Goal: Navigation & Orientation: Find specific page/section

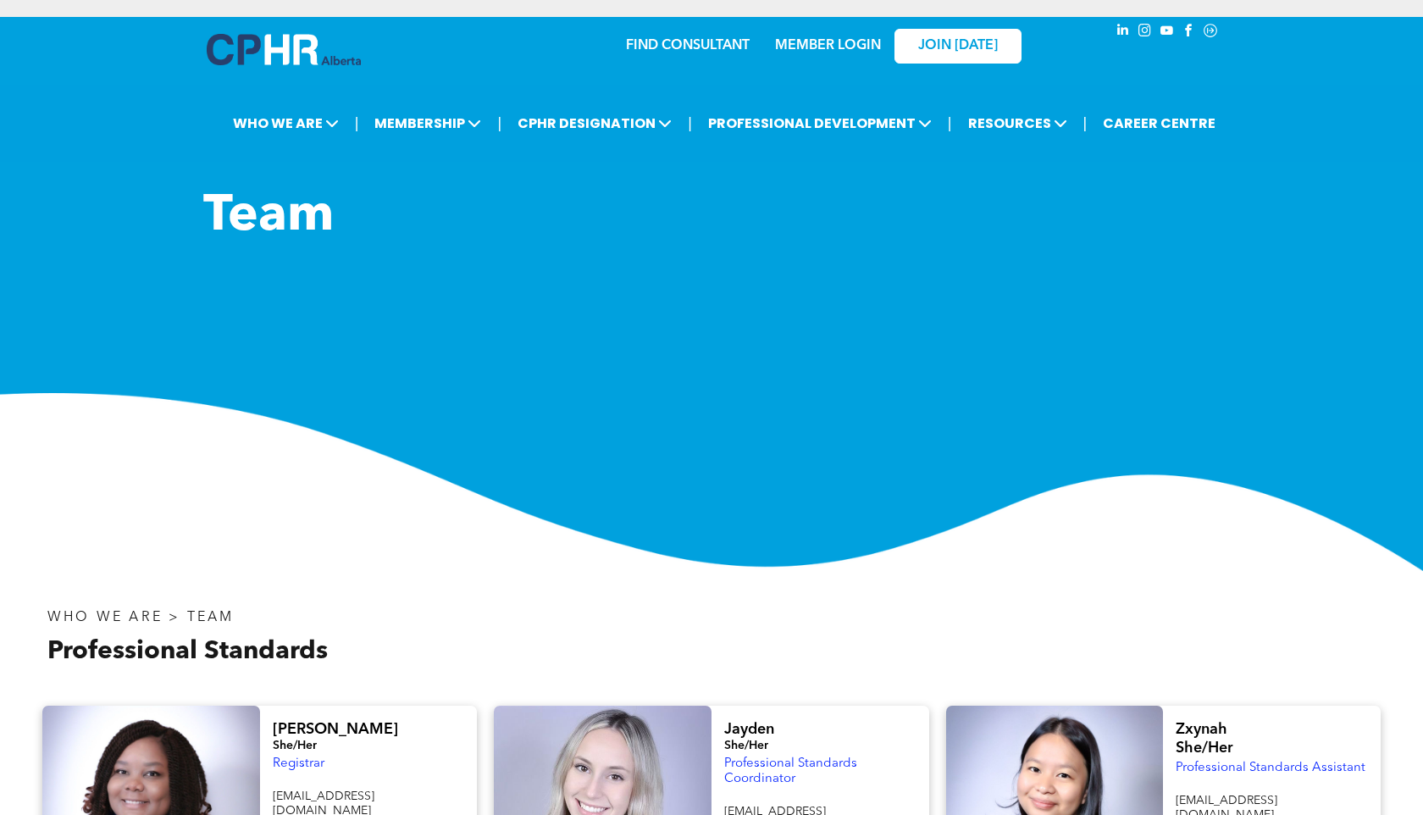
scroll to position [90, 0]
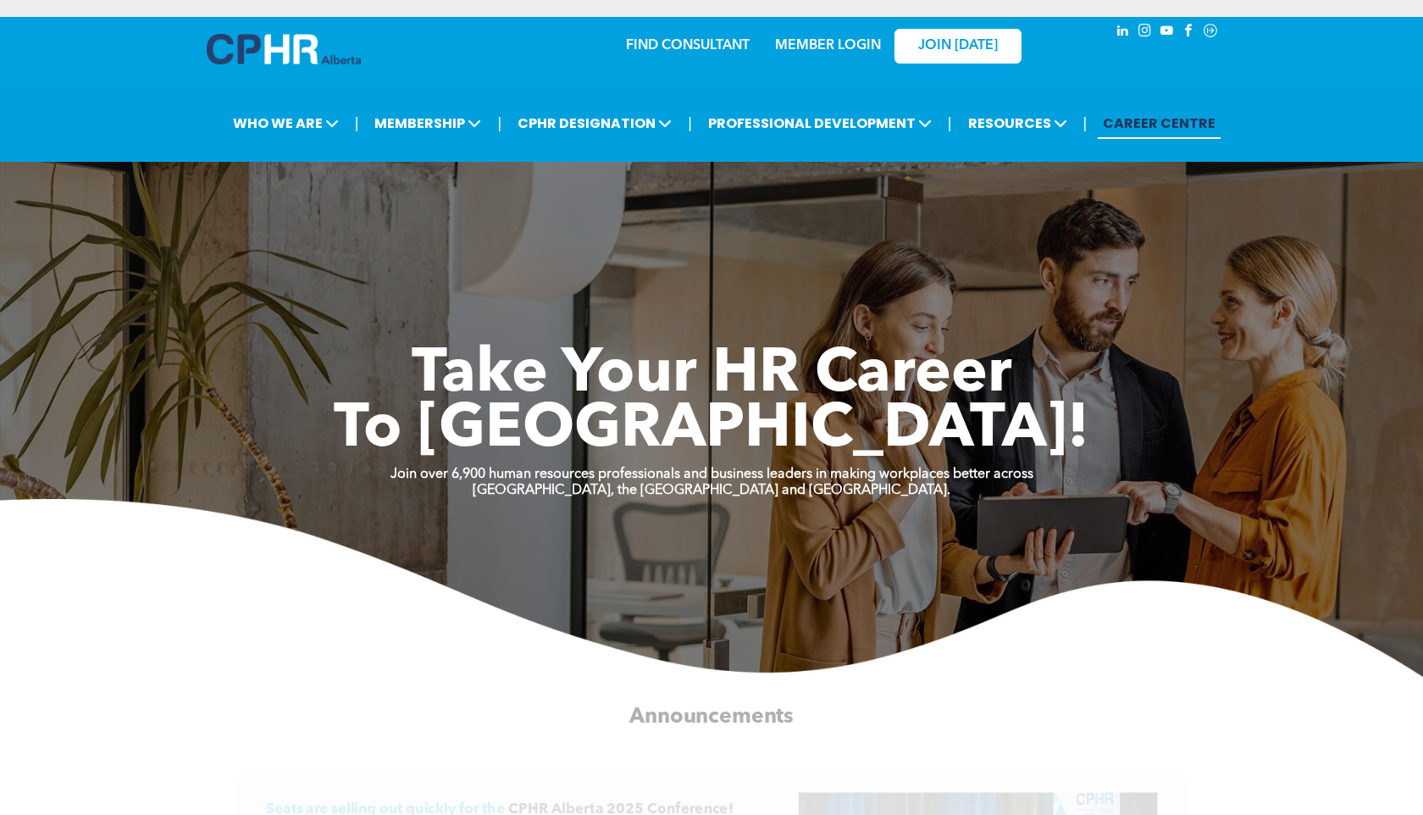
click at [852, 49] on link "MEMBER LOGIN" at bounding box center [828, 46] width 106 height 14
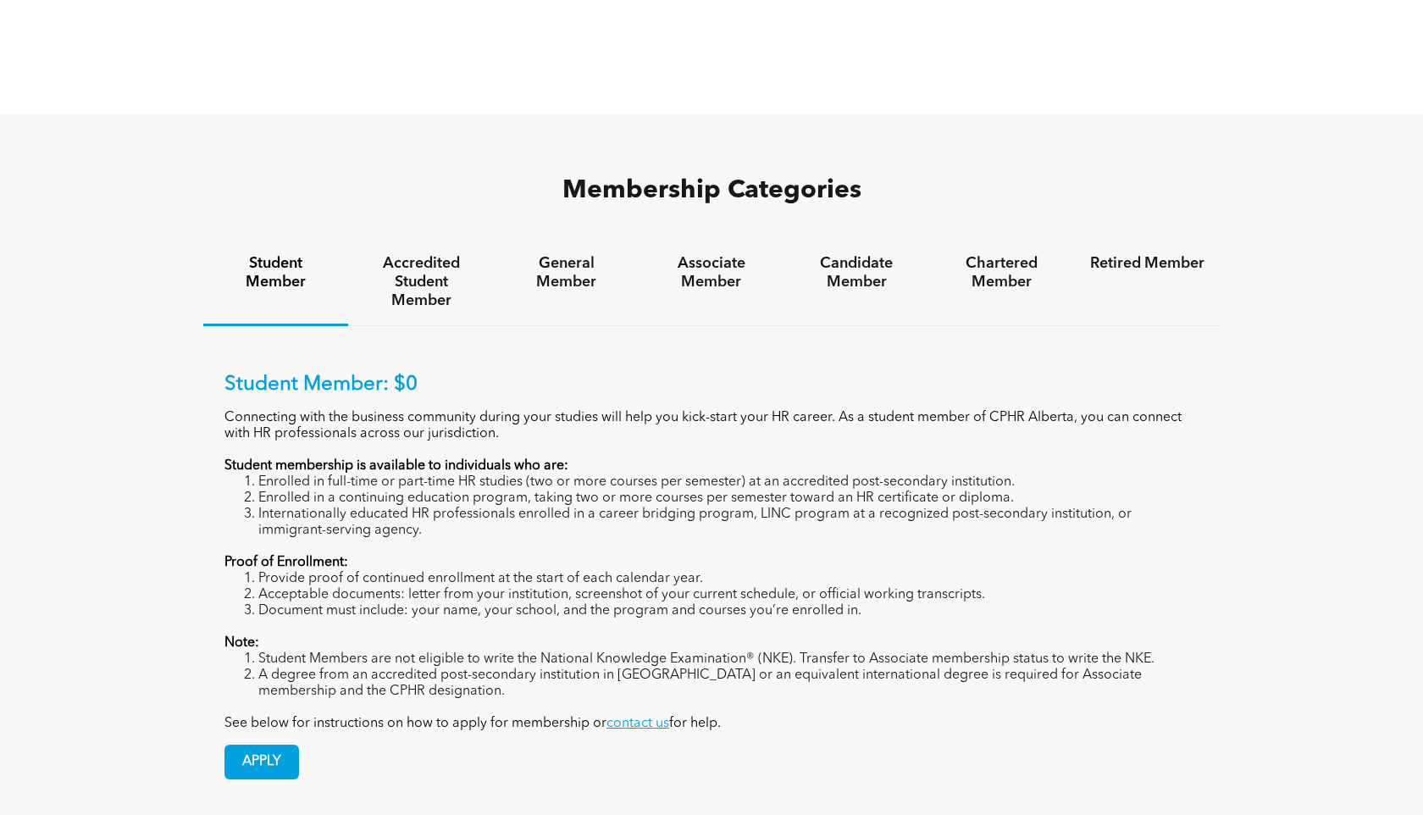
scroll to position [1035, 0]
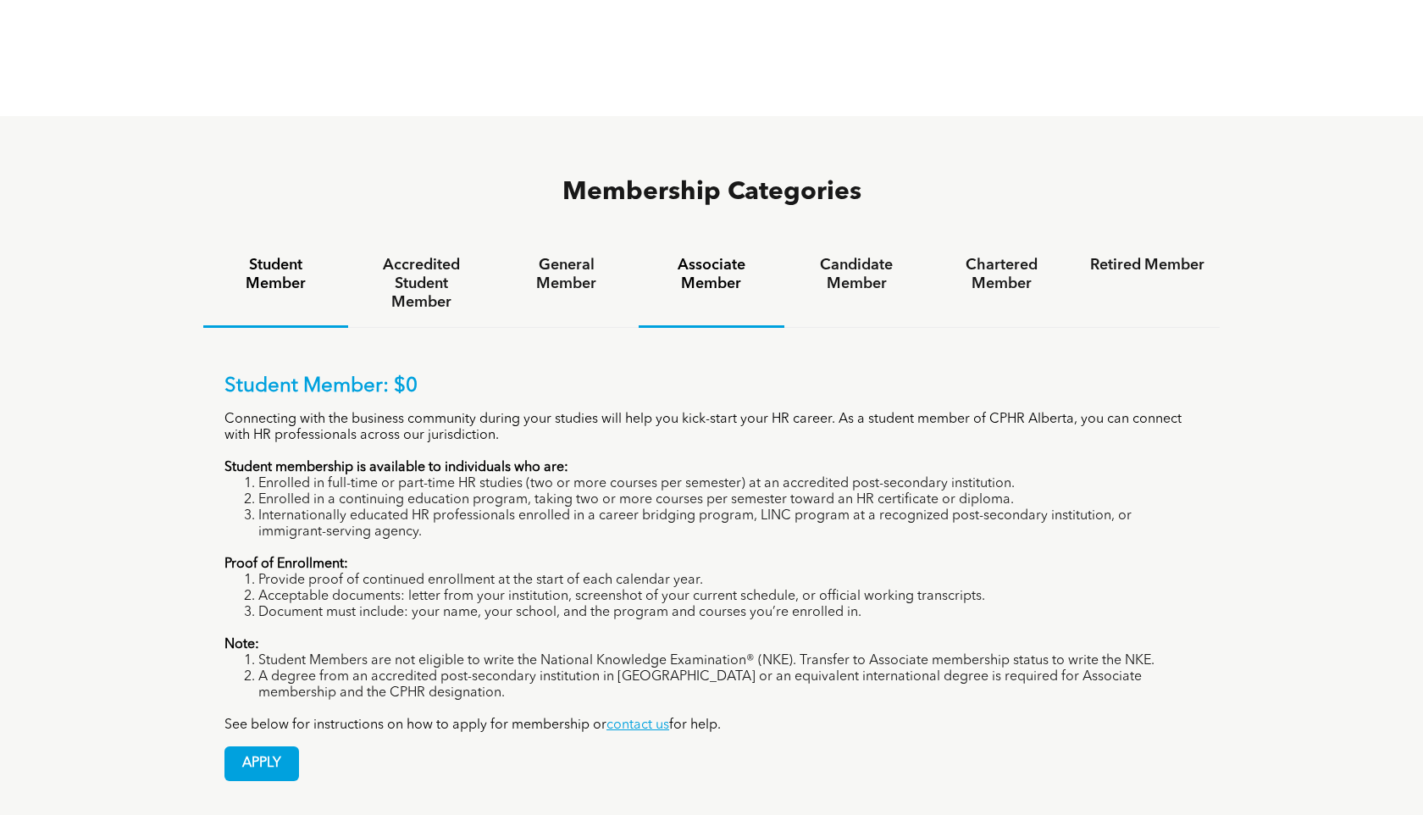
click at [700, 256] on h4 "Associate Member" at bounding box center [711, 274] width 114 height 37
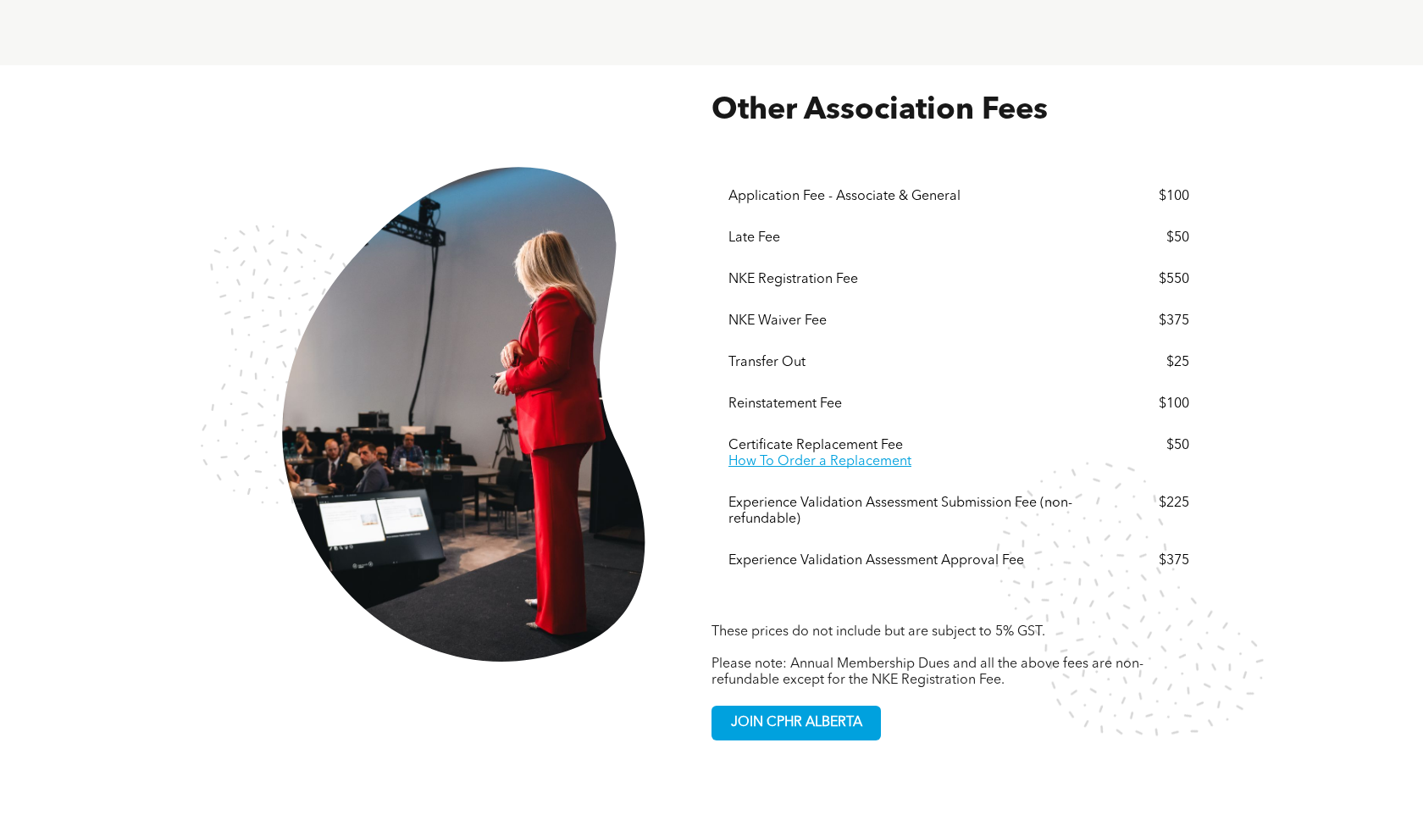
scroll to position [2954, 0]
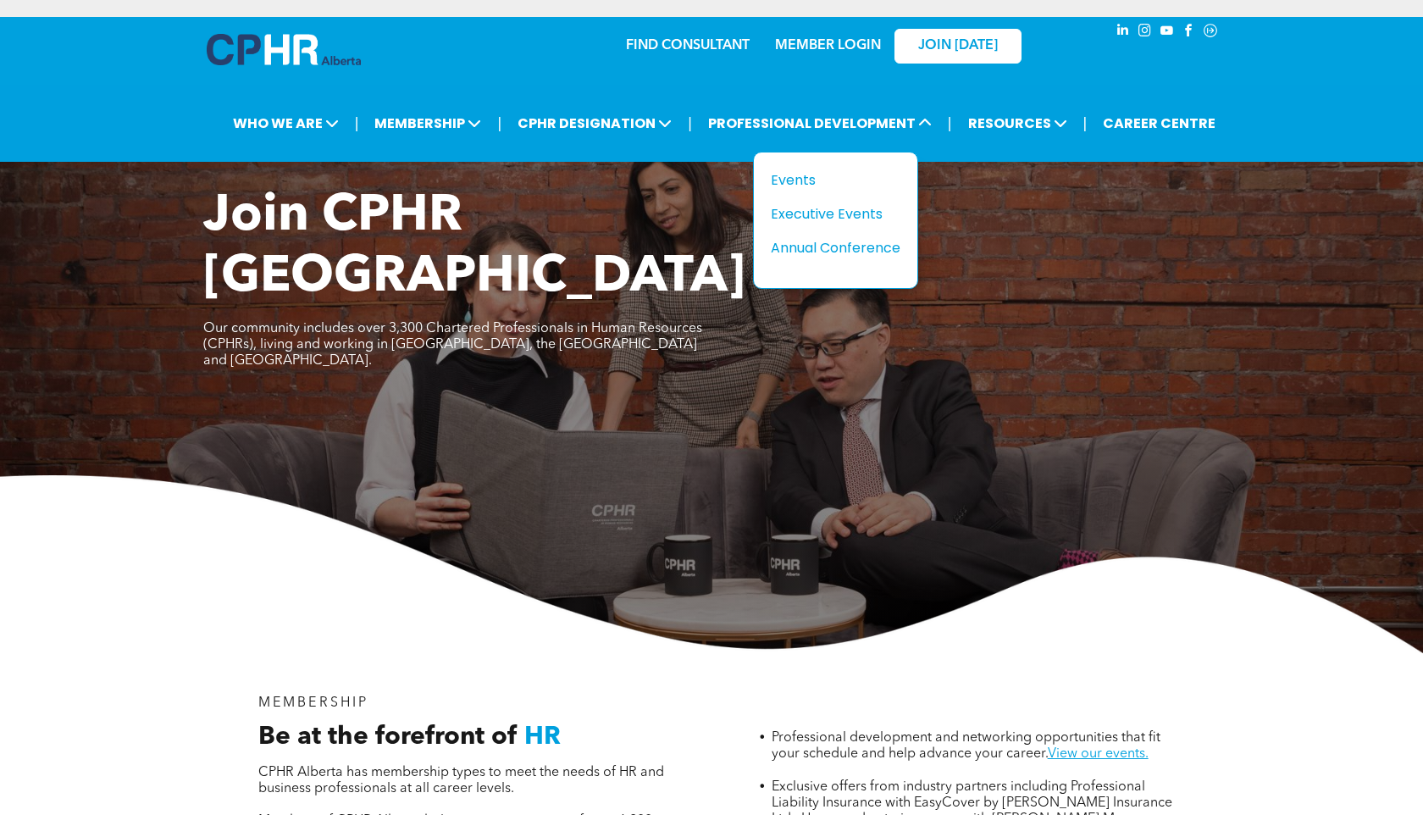
click at [856, 55] on div "MEMBER LOGIN" at bounding box center [829, 40] width 110 height 31
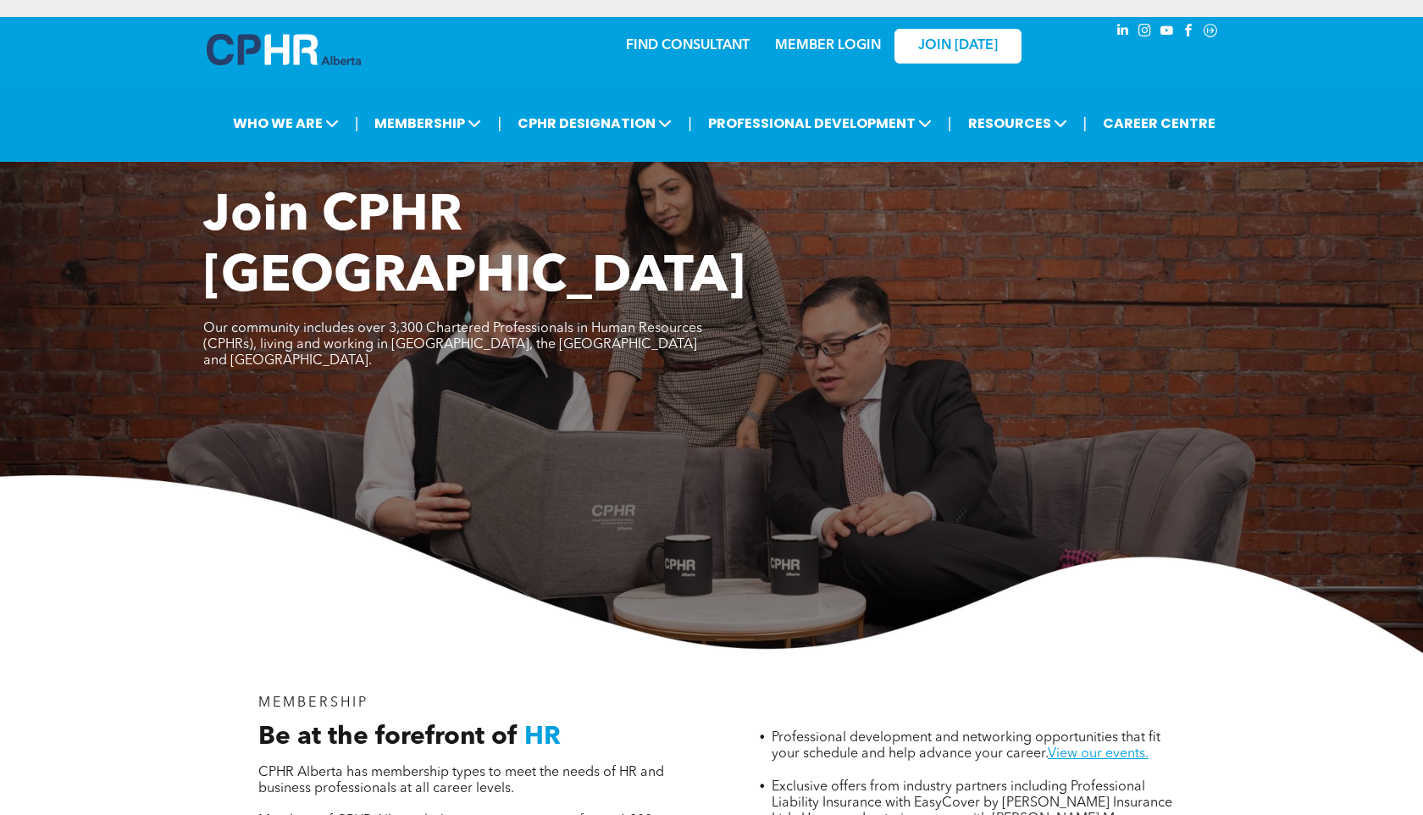
click at [847, 46] on link "MEMBER LOGIN" at bounding box center [828, 46] width 106 height 14
